Goal: Transaction & Acquisition: Purchase product/service

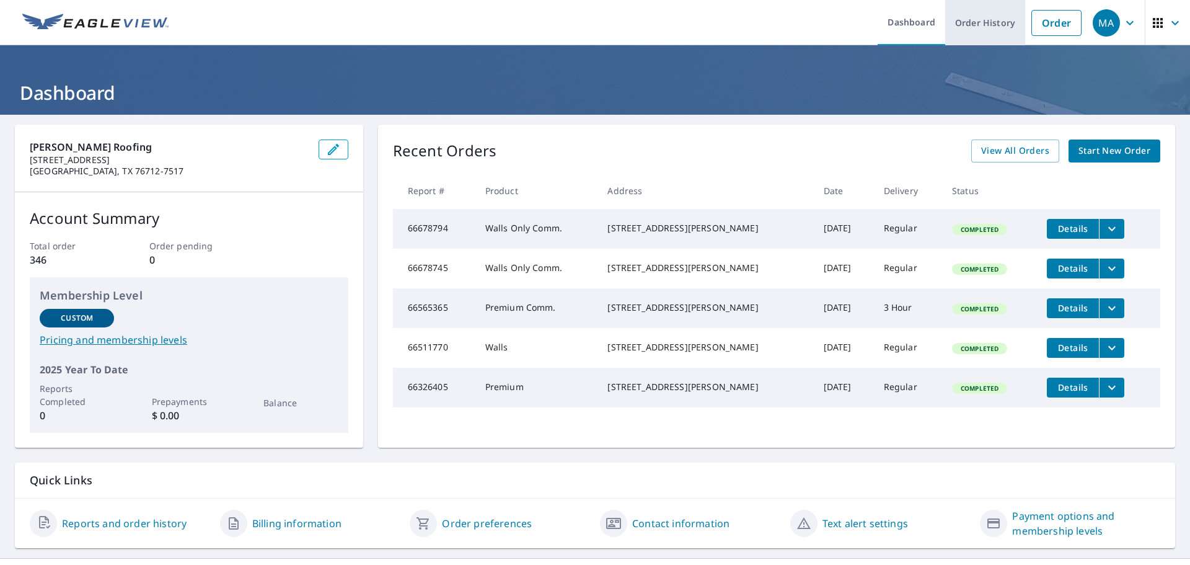
click at [976, 26] on link "Order History" at bounding box center [985, 22] width 80 height 45
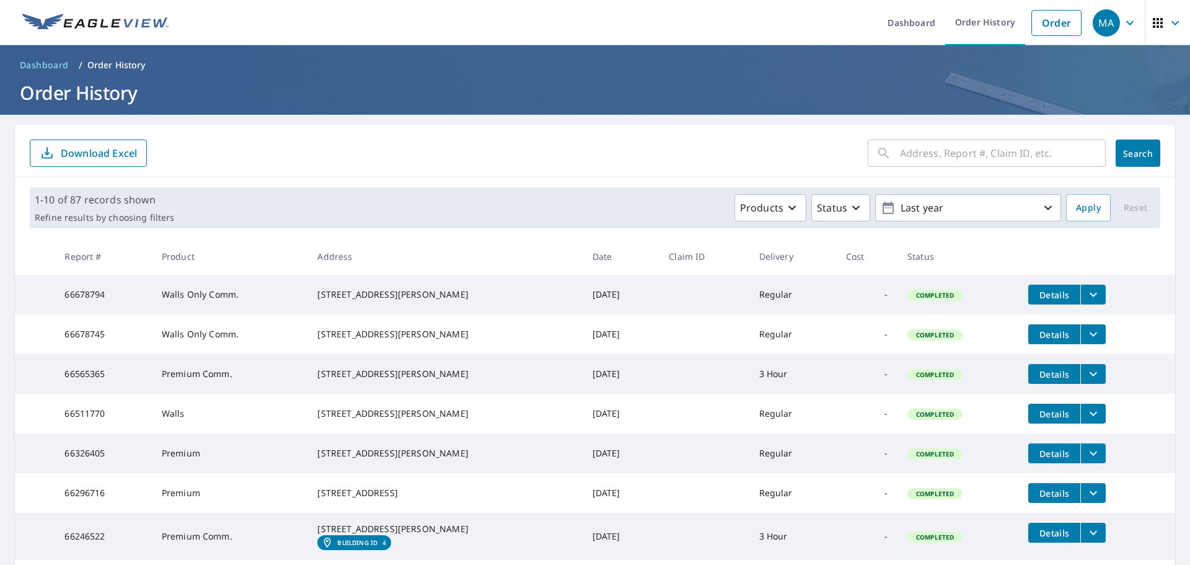
click at [920, 154] on input "text" at bounding box center [1003, 153] width 206 height 35
type input "12500"
click button "Search" at bounding box center [1137, 152] width 45 height 27
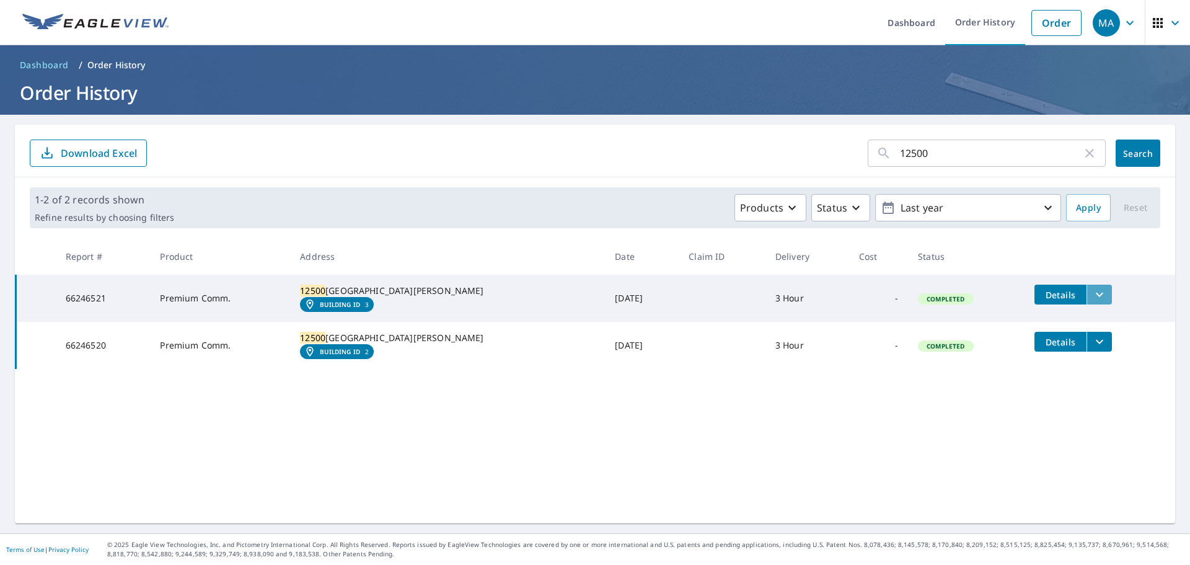
click at [1092, 295] on icon "filesDropdownBtn-66246521" at bounding box center [1099, 294] width 15 height 15
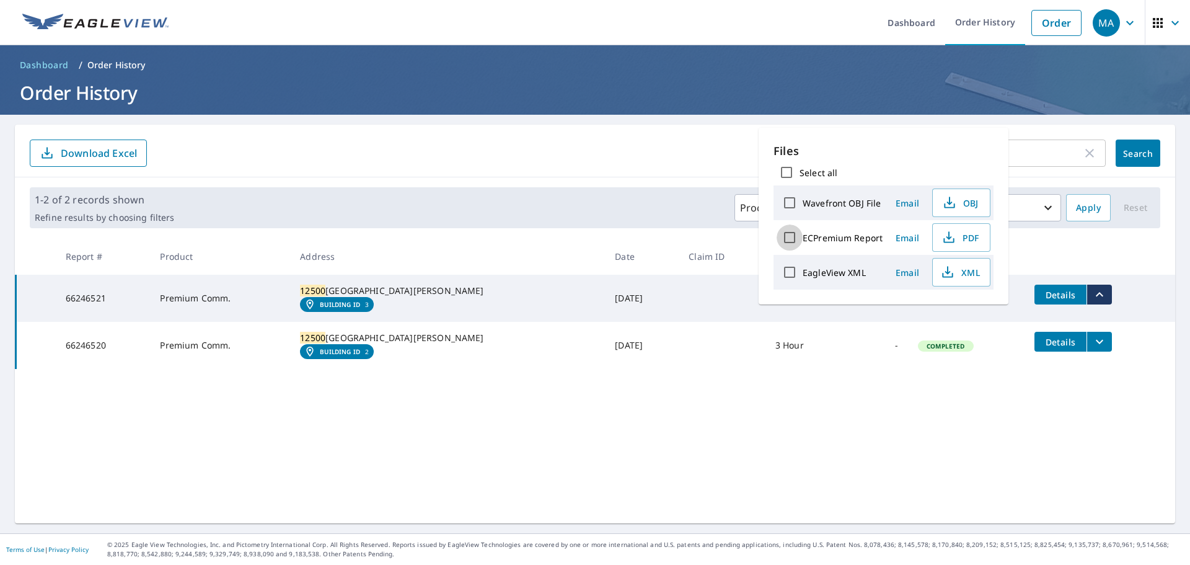
click at [791, 239] on input "ECPremium Report" at bounding box center [790, 237] width 26 height 26
checkbox input "true"
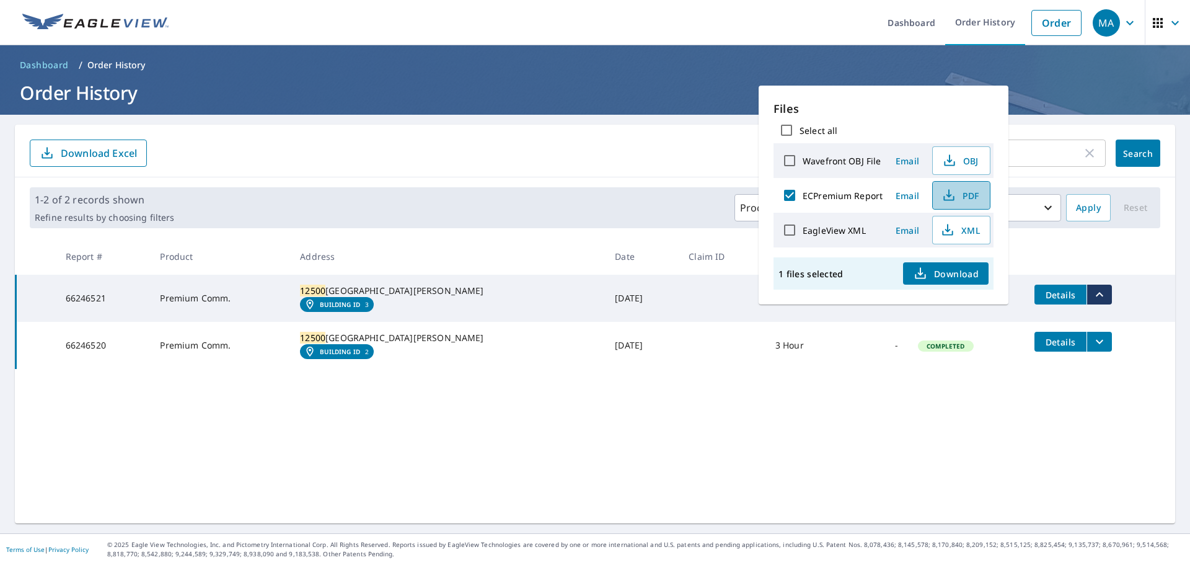
click at [959, 196] on span "PDF" at bounding box center [960, 195] width 40 height 15
click at [1092, 349] on icon "filesDropdownBtn-66246520" at bounding box center [1099, 341] width 15 height 15
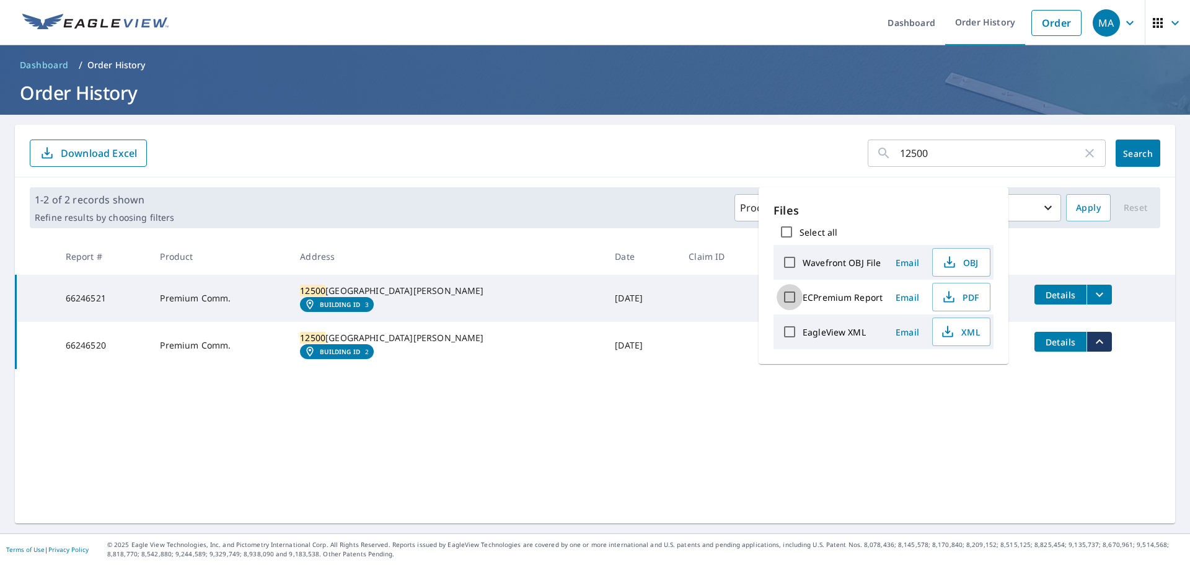
click at [788, 296] on input "ECPremium Report" at bounding box center [790, 297] width 26 height 26
checkbox input "true"
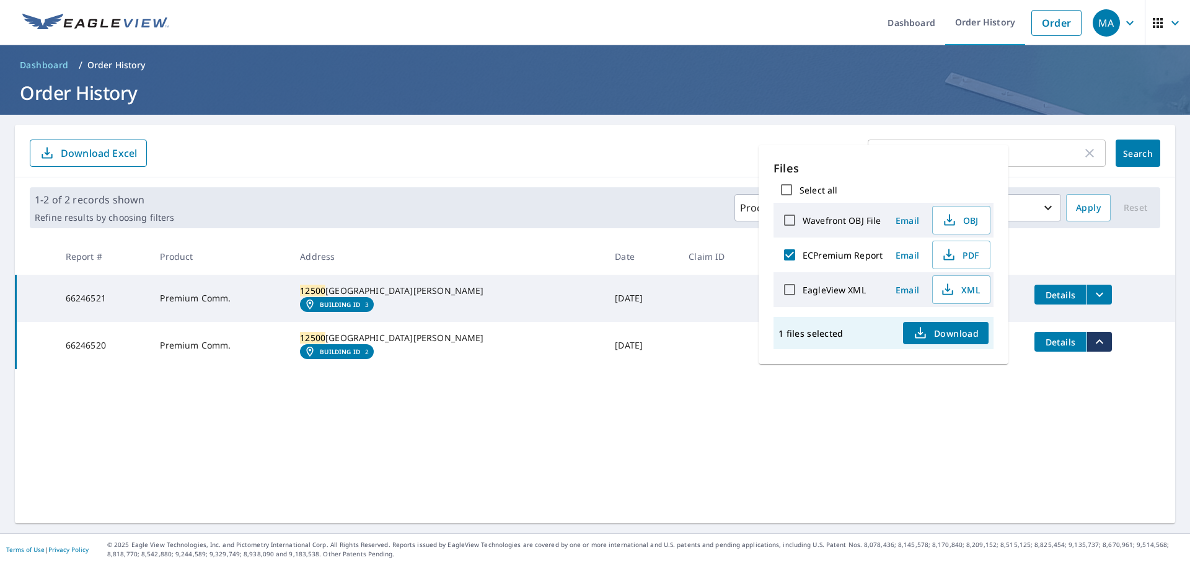
click at [961, 335] on span "Download" at bounding box center [946, 332] width 66 height 15
click at [1024, 156] on input "12500" at bounding box center [991, 153] width 182 height 35
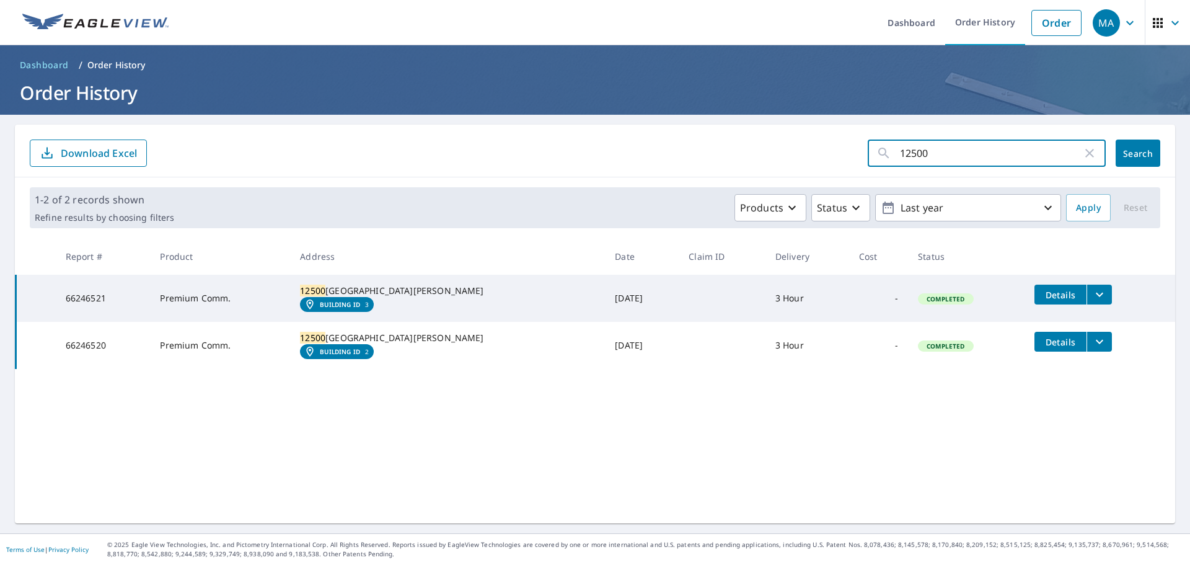
drag, startPoint x: 939, startPoint y: 154, endPoint x: 821, endPoint y: 144, distance: 118.7
click at [821, 144] on form "12500 ​ Search Download Excel" at bounding box center [595, 152] width 1130 height 27
type input "melville"
click button "Search" at bounding box center [1137, 152] width 45 height 27
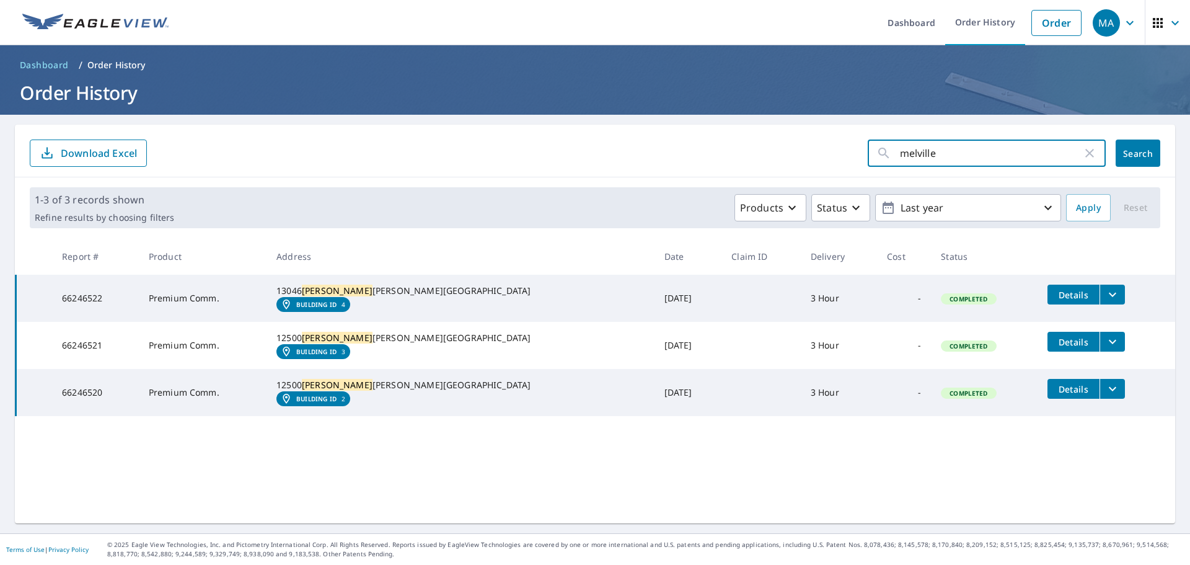
click at [935, 152] on input "melville" at bounding box center [991, 153] width 182 height 35
click at [1042, 25] on link "Order" at bounding box center [1056, 23] width 50 height 26
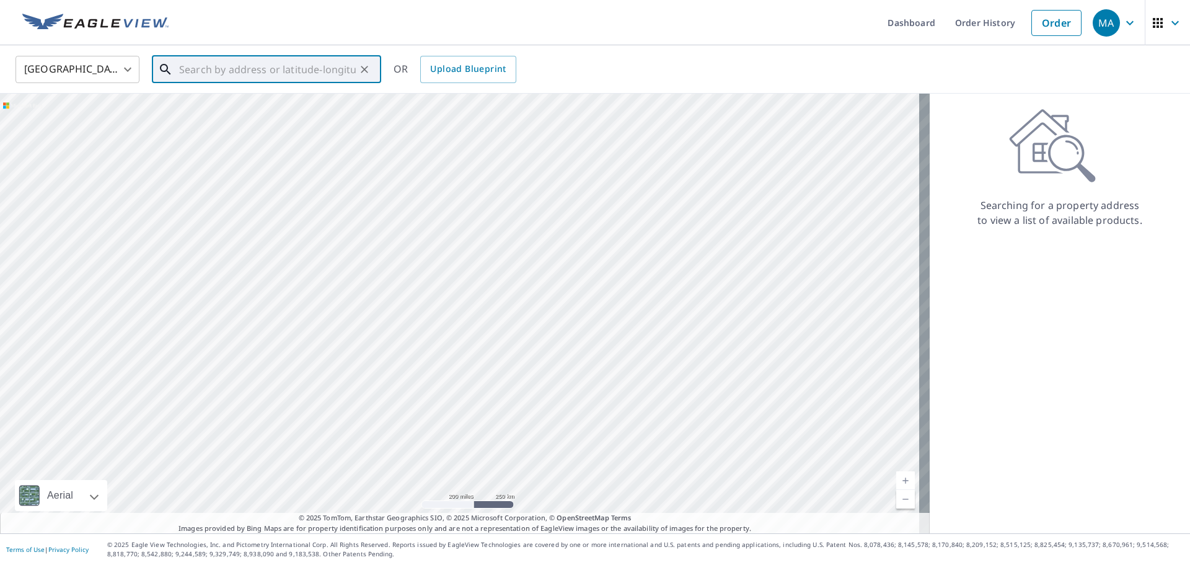
click at [197, 72] on input "text" at bounding box center [267, 69] width 177 height 35
click at [234, 110] on span "12500 Melville Dr" at bounding box center [274, 105] width 195 height 15
type input "[STREET_ADDRESS][PERSON_NAME]"
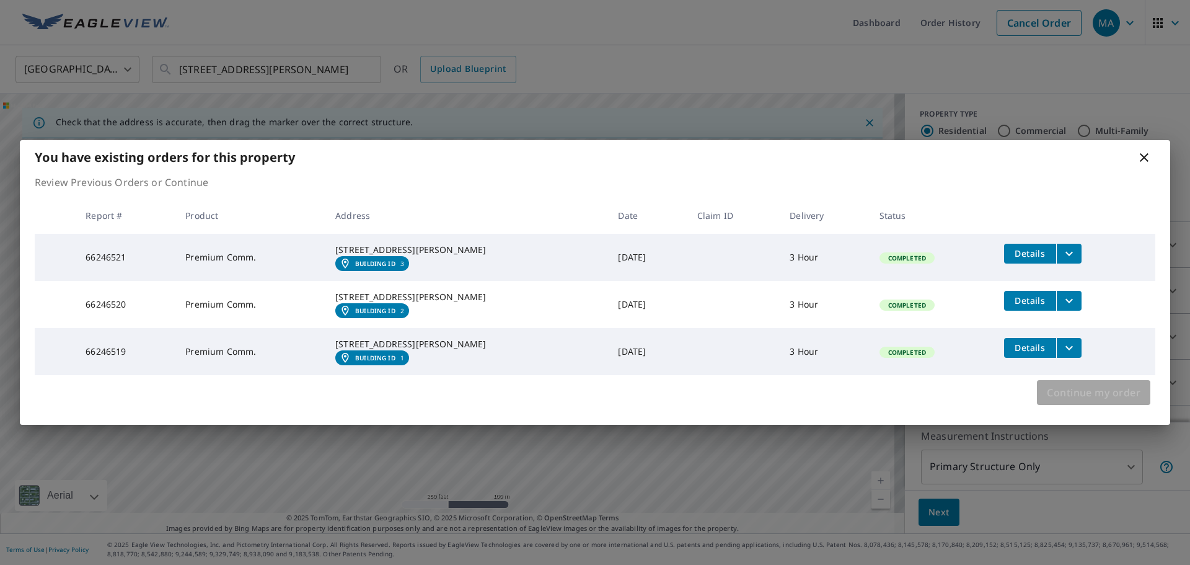
click at [1076, 401] on span "Continue my order" at bounding box center [1094, 392] width 94 height 17
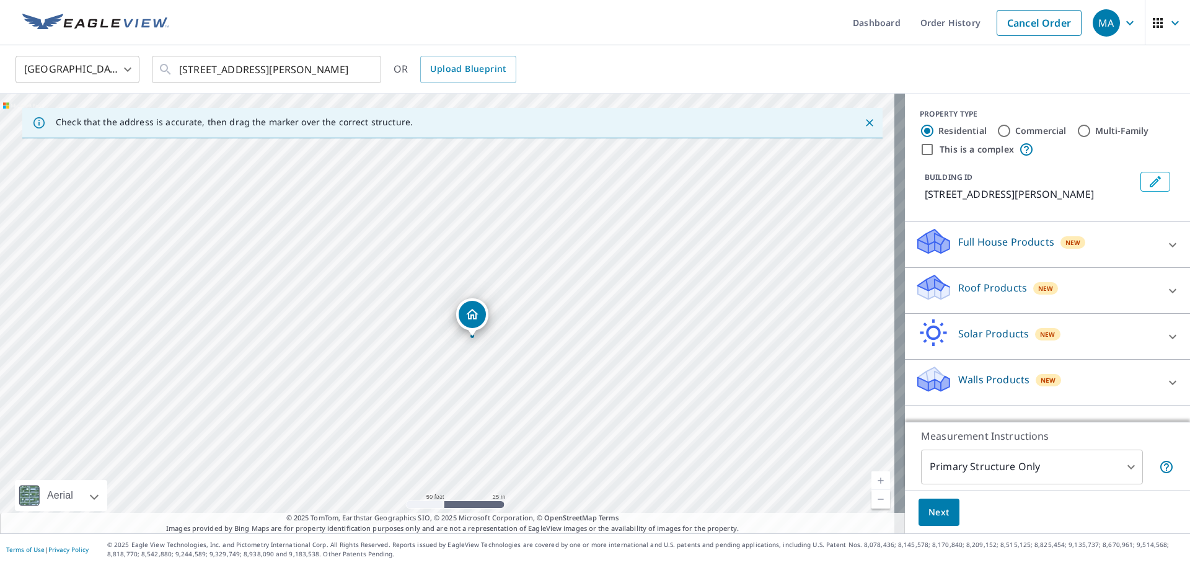
drag, startPoint x: 385, startPoint y: 213, endPoint x: 473, endPoint y: 314, distance: 133.1
drag, startPoint x: 402, startPoint y: 277, endPoint x: 394, endPoint y: 274, distance: 8.6
click at [997, 131] on input "Commercial" at bounding box center [1004, 130] width 15 height 15
radio input "true"
type input "4"
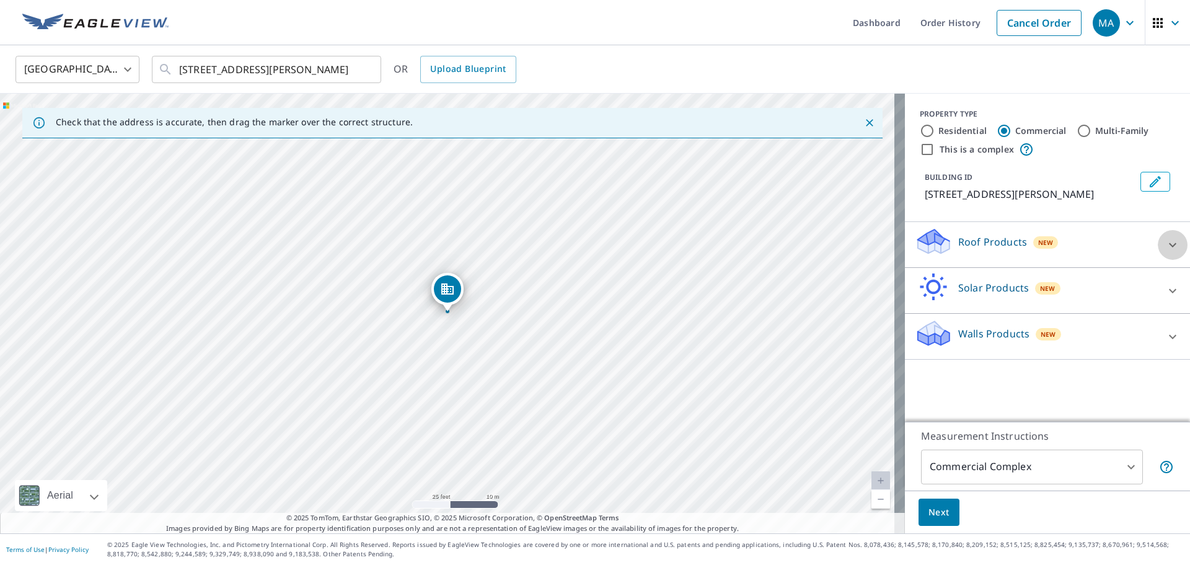
click at [1165, 244] on icon at bounding box center [1172, 244] width 15 height 15
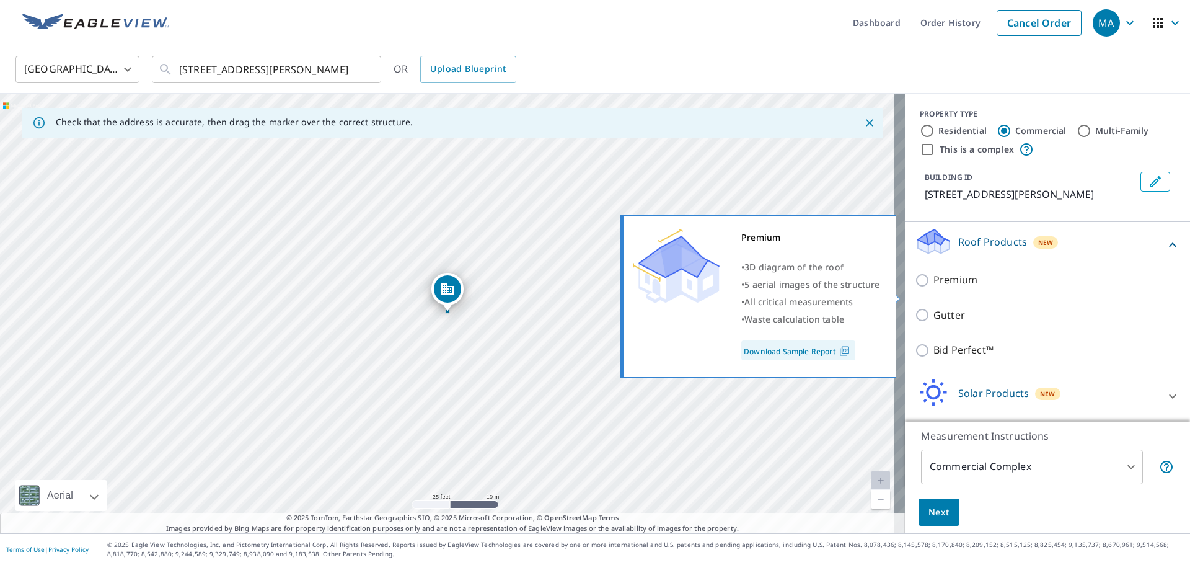
click at [915, 288] on input "Premium" at bounding box center [924, 280] width 19 height 15
checkbox input "true"
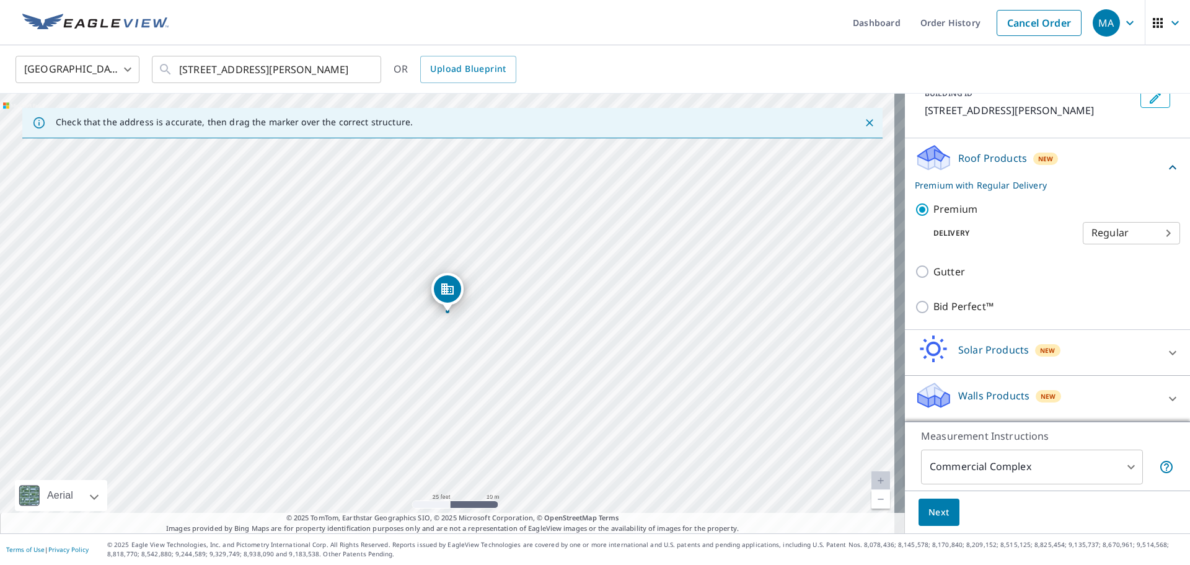
scroll to position [99, 0]
click at [1147, 234] on body "MA MA Dashboard Order History Cancel Order MA [GEOGRAPHIC_DATA] [GEOGRAPHIC_DAT…" at bounding box center [595, 282] width 1190 height 565
click at [1091, 280] on li "3 Hour" at bounding box center [1110, 277] width 97 height 22
type input "7"
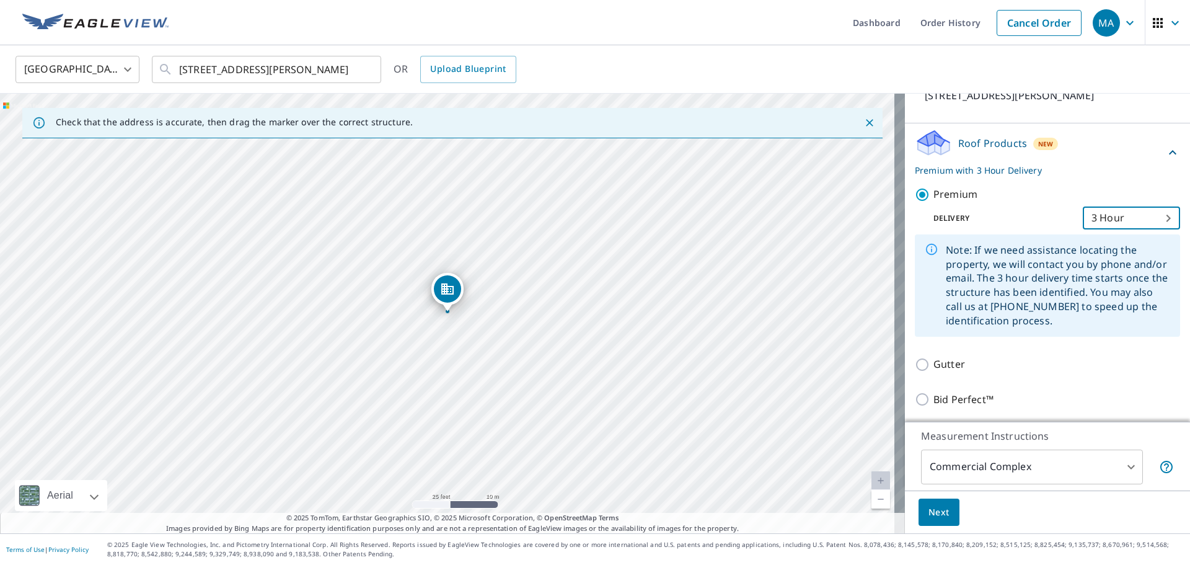
click at [929, 514] on span "Next" at bounding box center [938, 511] width 21 height 15
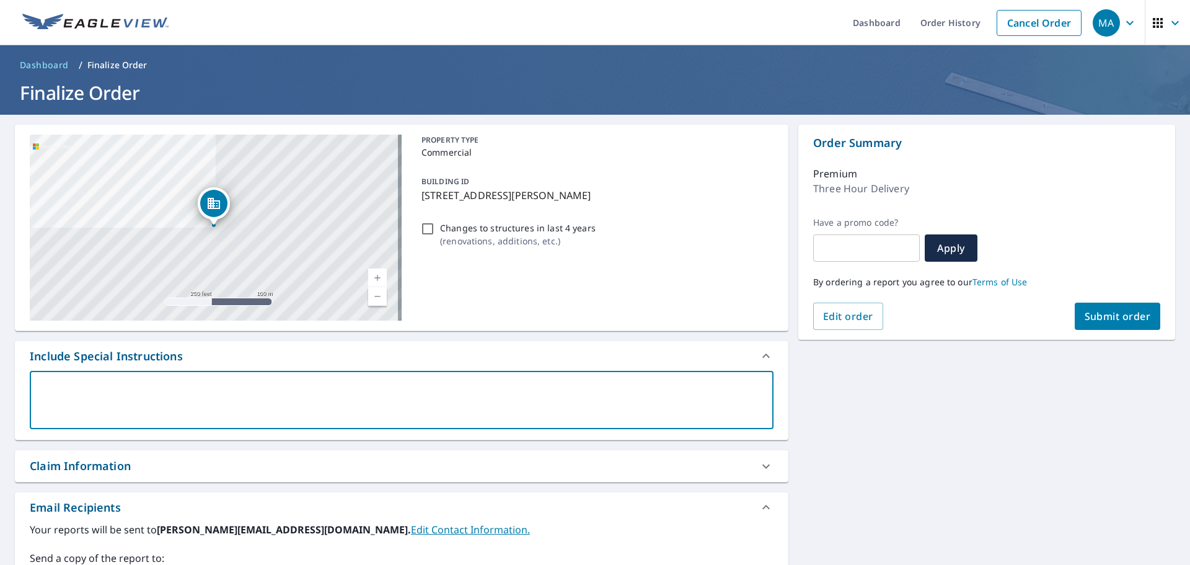
click at [115, 385] on textarea at bounding box center [401, 399] width 726 height 35
type textarea "B"
type textarea "x"
checkbox input "true"
type textarea "Bu"
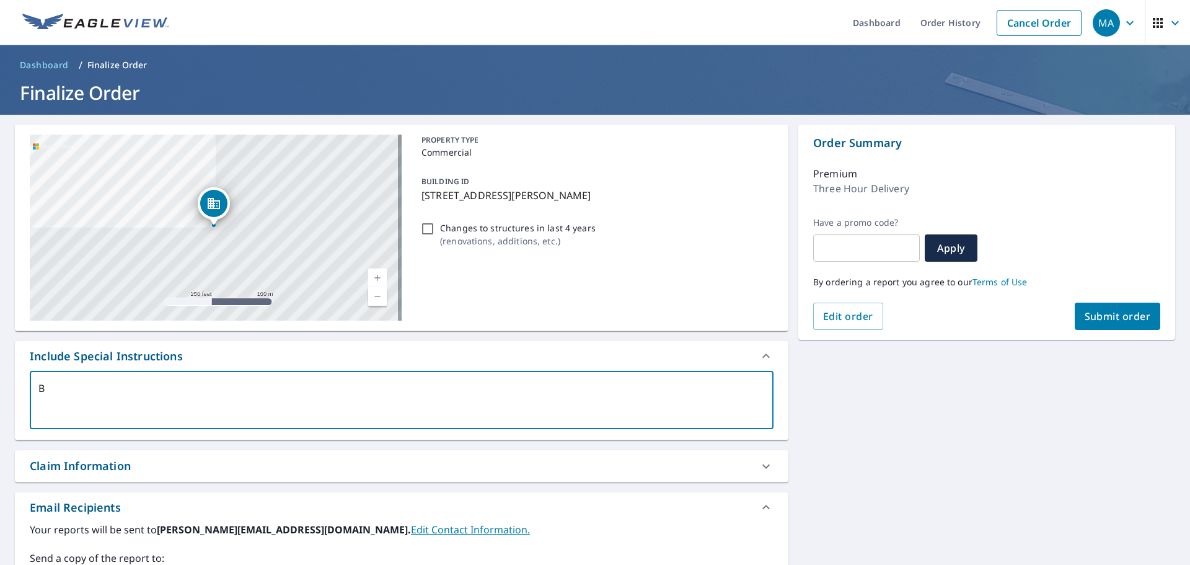
type textarea "x"
checkbox input "true"
type textarea "[PERSON_NAME]"
type textarea "x"
checkbox input "true"
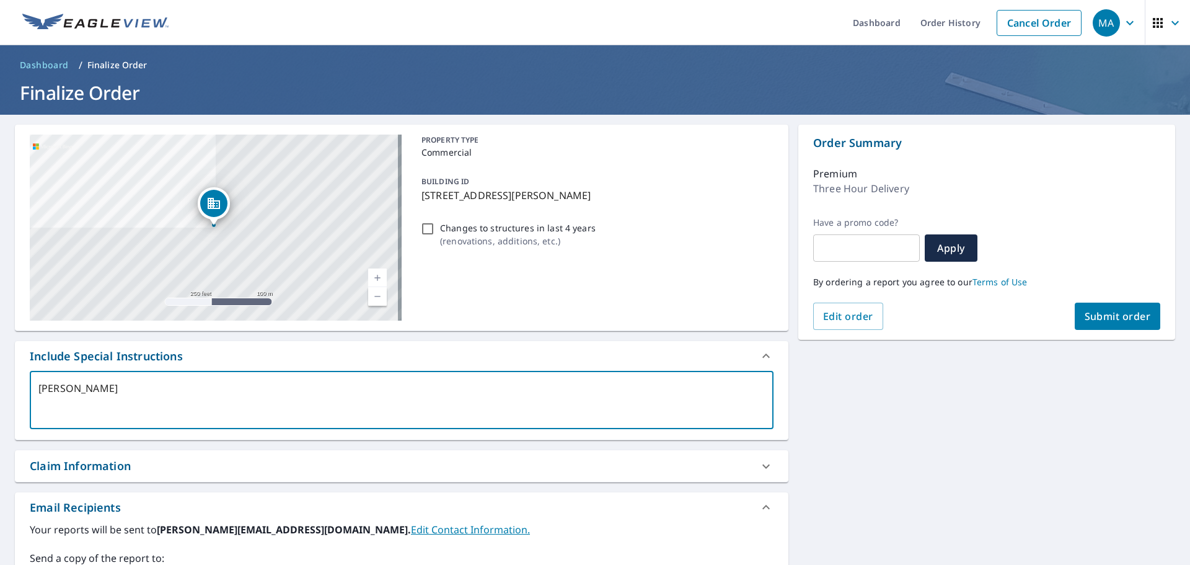
type textarea "Buil"
type textarea "x"
checkbox input "true"
type textarea "Build"
type textarea "x"
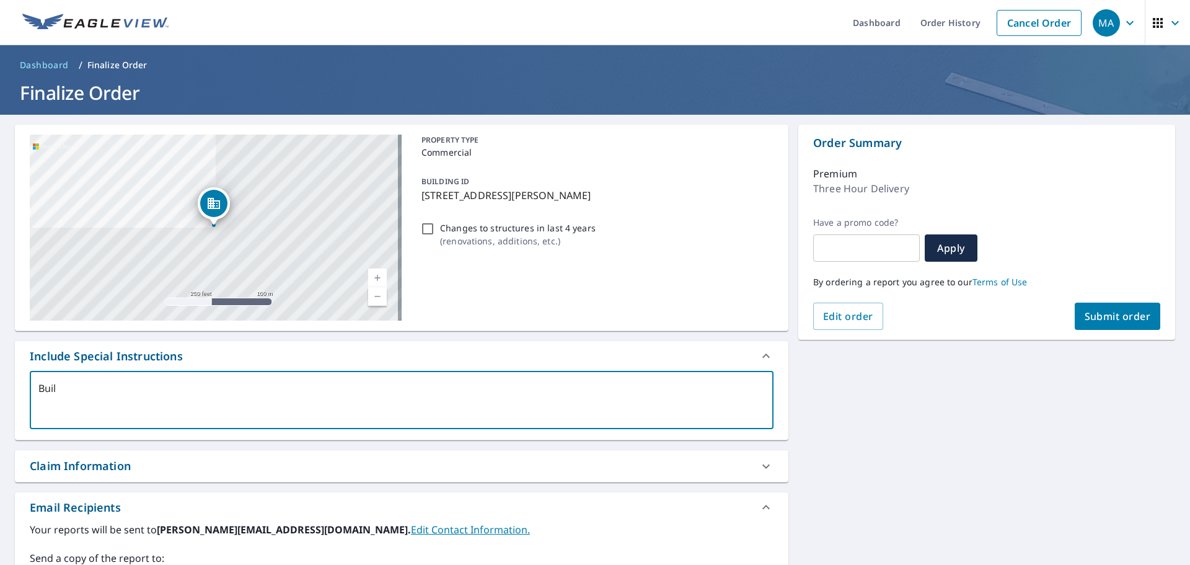
checkbox input "true"
type textarea "Buildi"
type textarea "x"
checkbox input "true"
type textarea "Buildin"
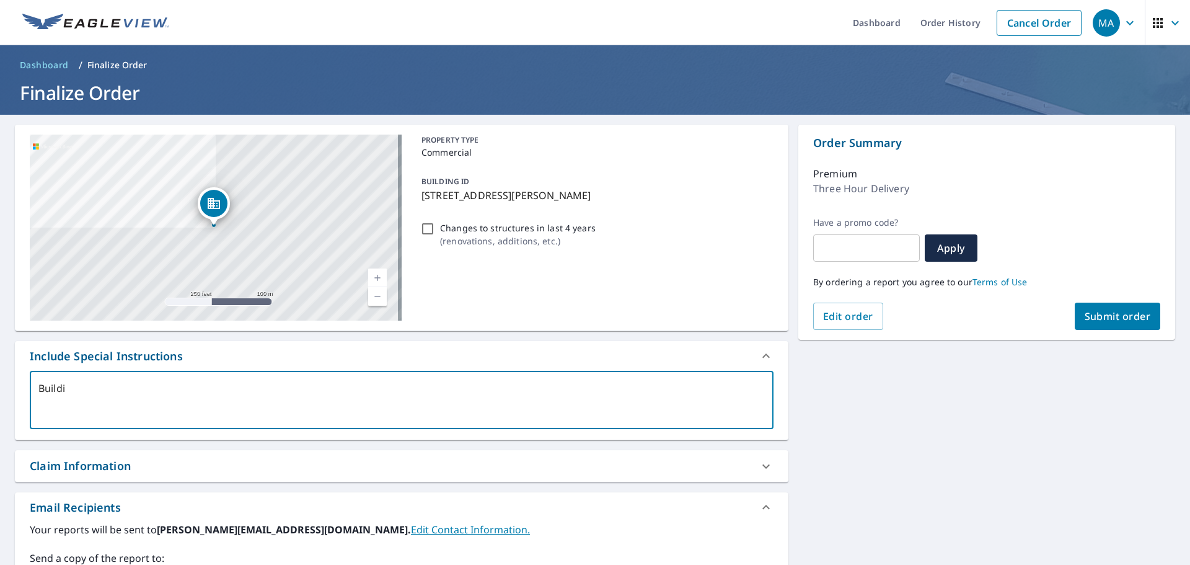
type textarea "x"
checkbox input "true"
type textarea "Building"
type textarea "x"
checkbox input "true"
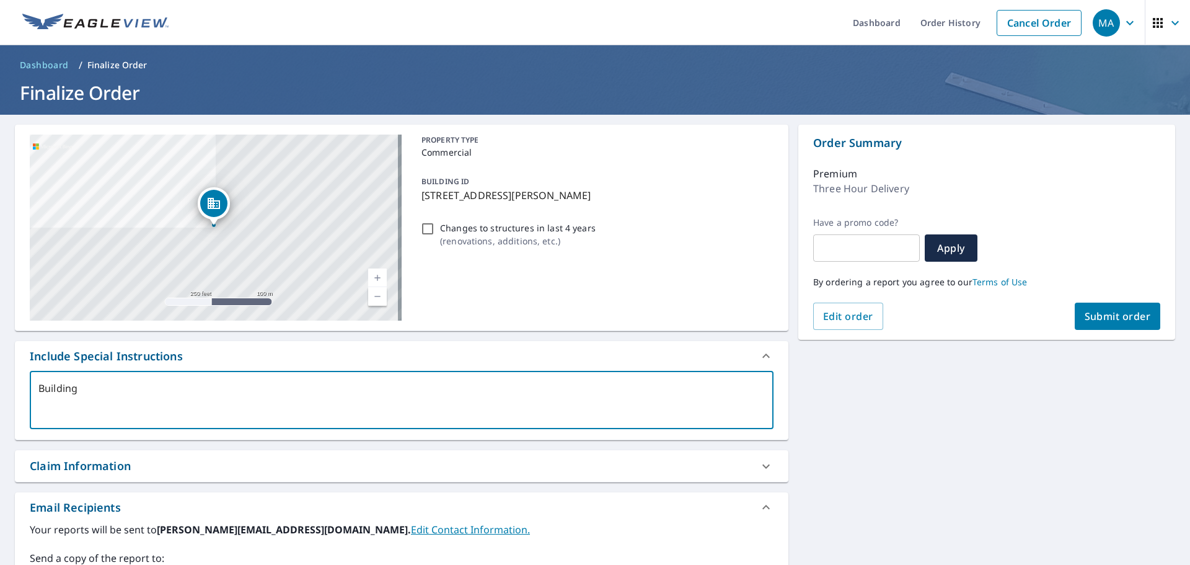
type textarea "Building"
type textarea "x"
checkbox input "true"
type textarea "Building B"
type textarea "x"
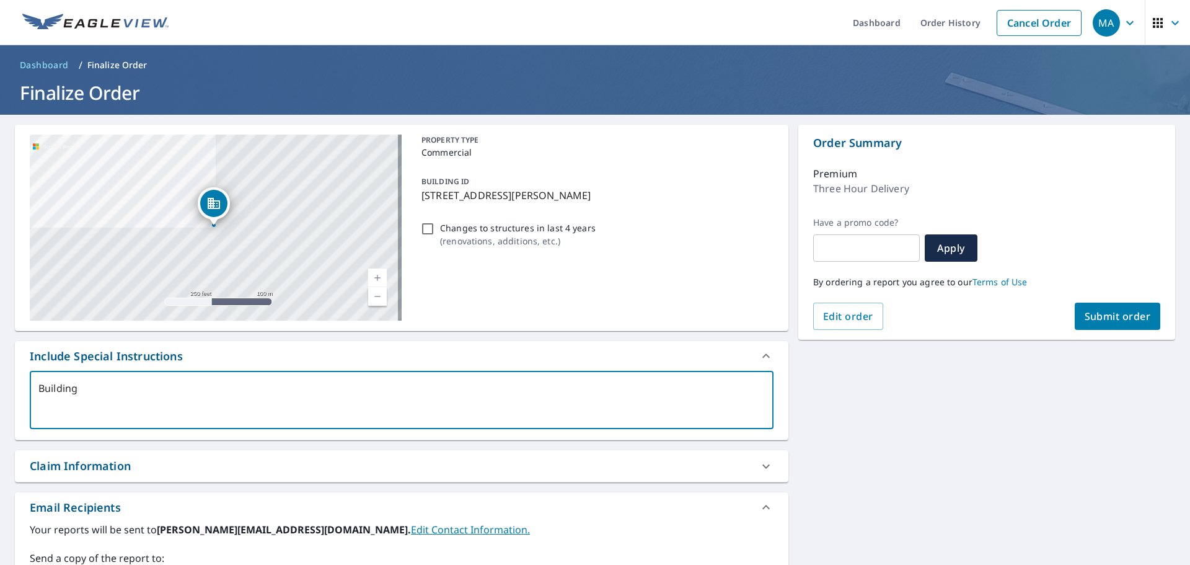
checkbox input "true"
type textarea "Building B"
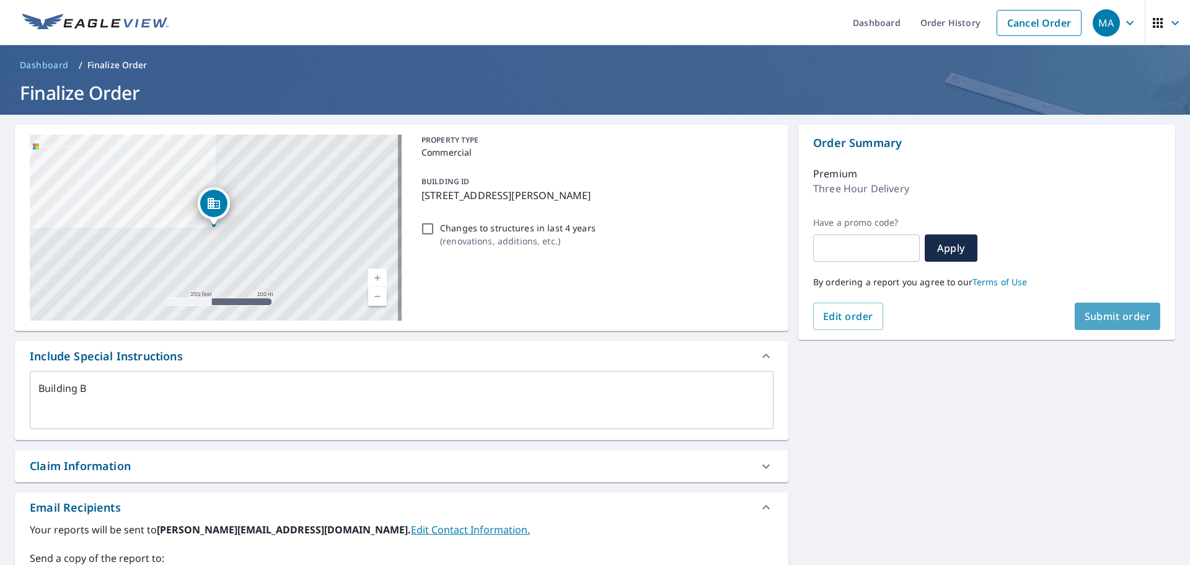
click at [1112, 320] on span "Submit order" at bounding box center [1118, 316] width 66 height 14
type textarea "x"
checkbox input "true"
